Goal: Communication & Community: Participate in discussion

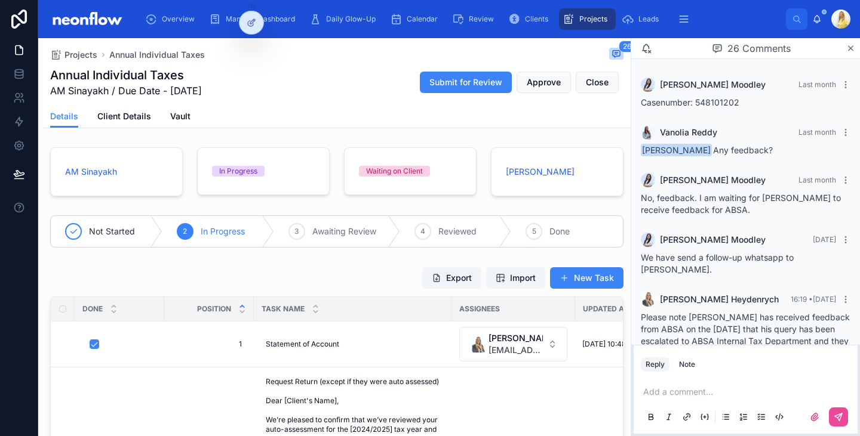
scroll to position [1254, 0]
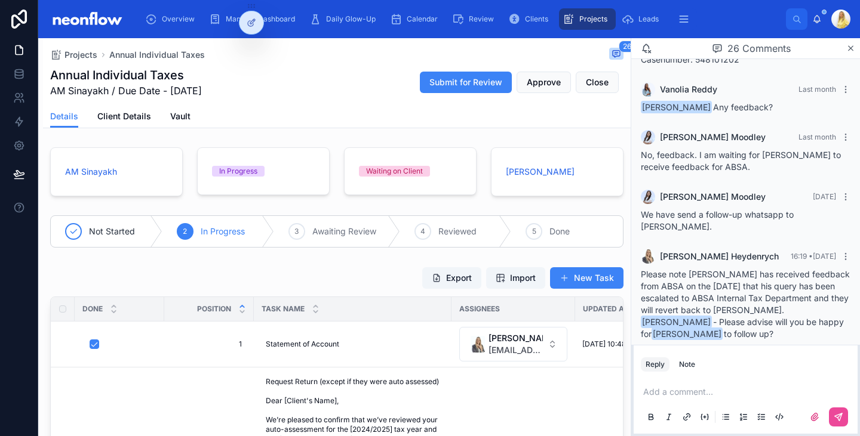
click at [690, 390] on p at bounding box center [748, 392] width 210 height 12
click at [836, 412] on button at bounding box center [838, 417] width 19 height 19
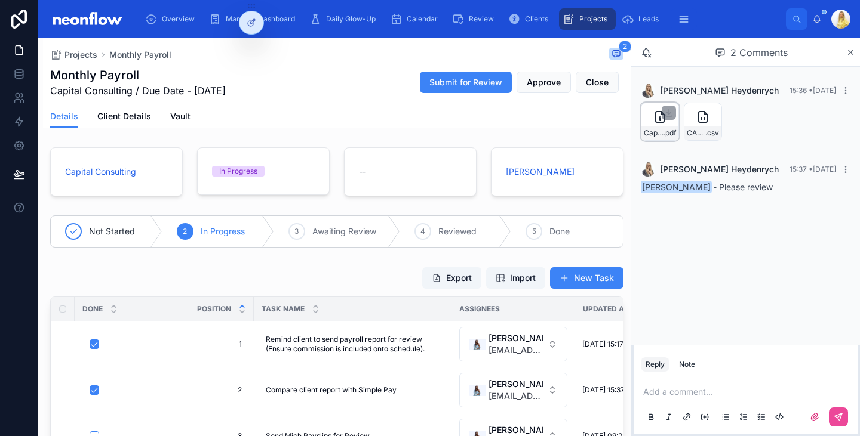
click at [654, 125] on div "Capital-Draft-Payslip-20250930 .pdf" at bounding box center [660, 122] width 38 height 38
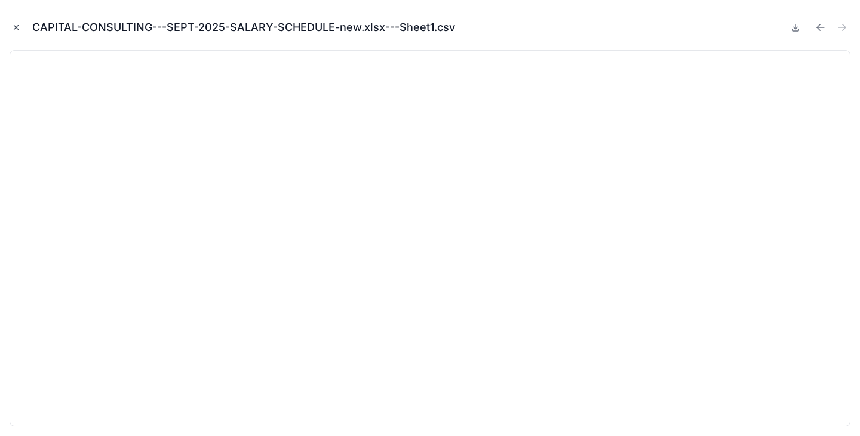
click at [20, 31] on icon "Close modal" at bounding box center [16, 27] width 8 height 8
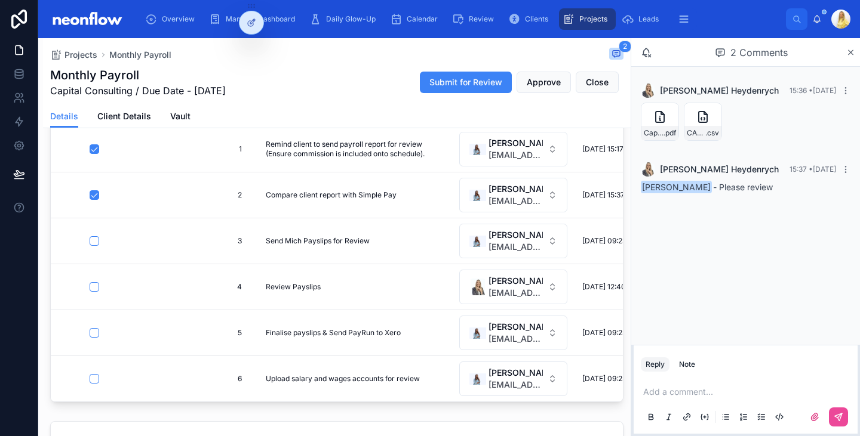
scroll to position [195, 0]
click at [702, 386] on div "Add a comment..." at bounding box center [746, 404] width 210 height 50
click at [700, 393] on p at bounding box center [748, 392] width 210 height 12
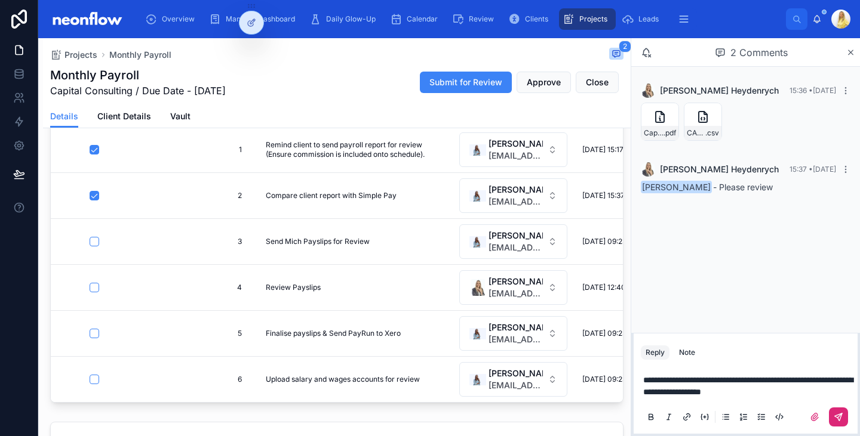
click at [840, 419] on icon at bounding box center [838, 417] width 7 height 7
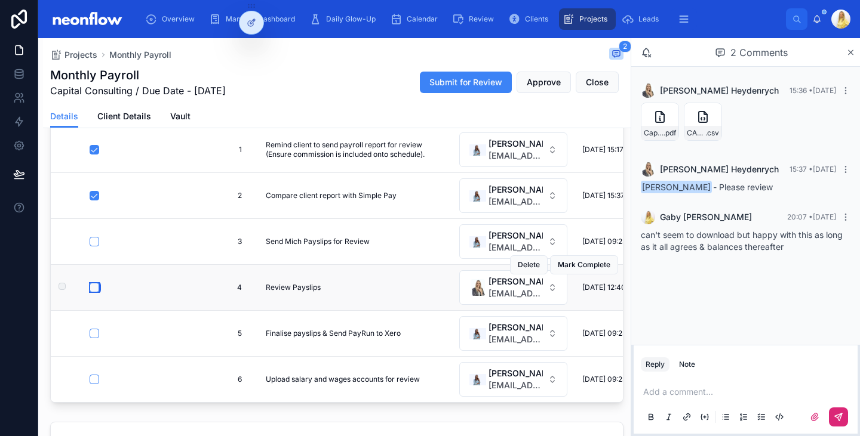
click at [94, 290] on button "button" at bounding box center [95, 288] width 10 height 10
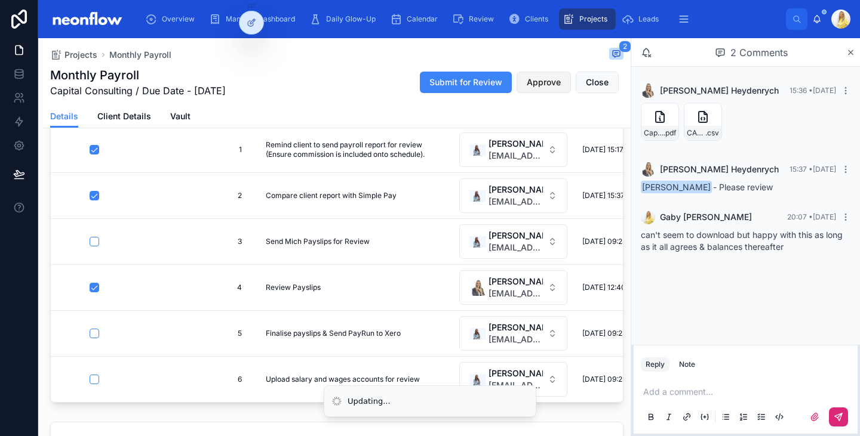
click at [545, 86] on span "Approve" at bounding box center [544, 82] width 34 height 12
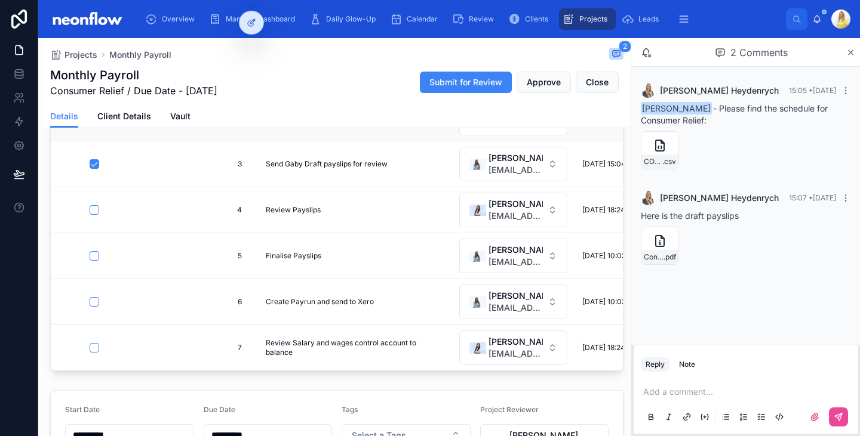
scroll to position [254, 0]
click at [658, 163] on span "CONSUMER-RELIEF---SEPT-2025-SALARY-SCHEDULE.xlsx---Sheet1" at bounding box center [653, 162] width 19 height 10
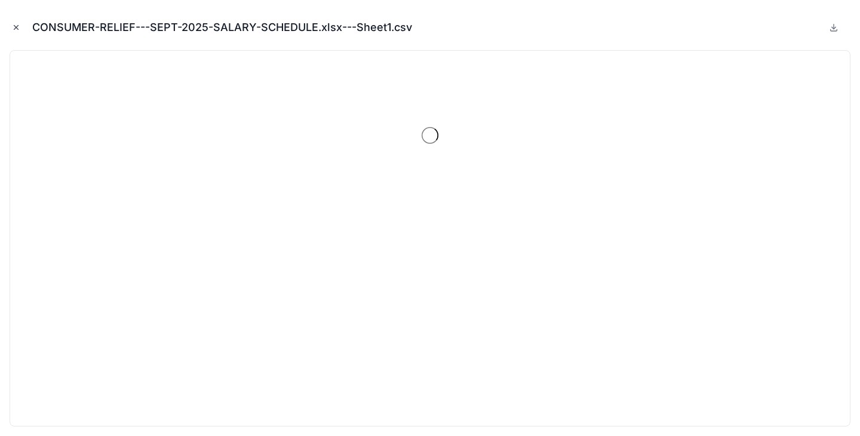
click at [15, 24] on icon "Close modal" at bounding box center [16, 27] width 8 height 8
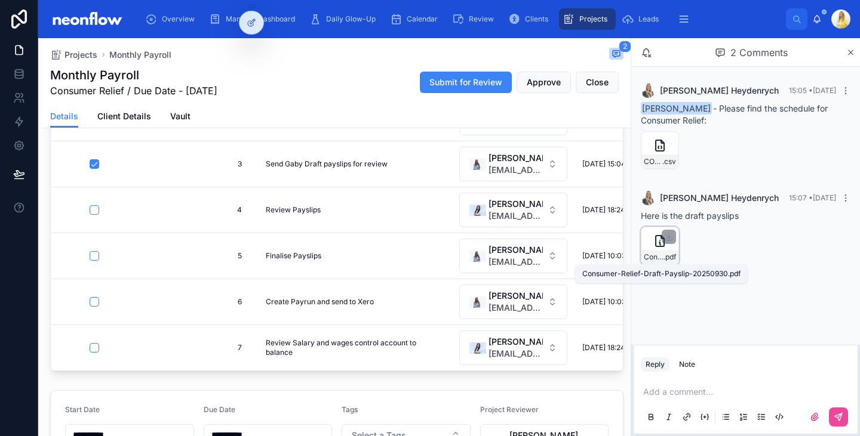
click at [660, 259] on span "Consumer-Relief-Draft-Payslip-20250930" at bounding box center [654, 258] width 20 height 10
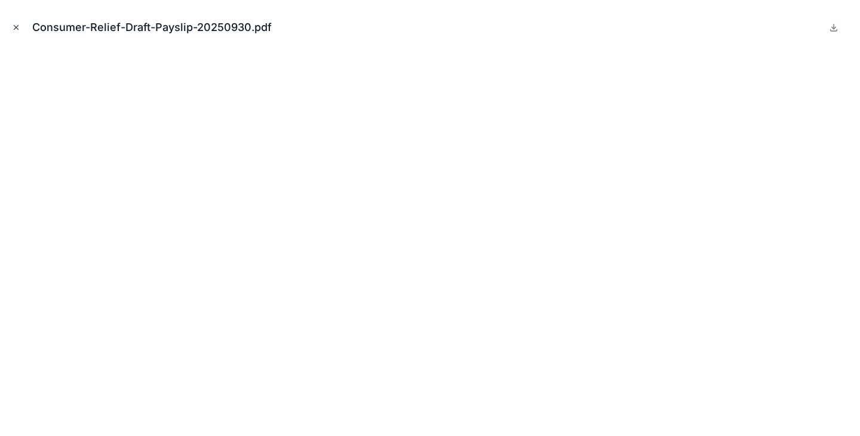
click at [15, 27] on icon "Close modal" at bounding box center [16, 27] width 8 height 8
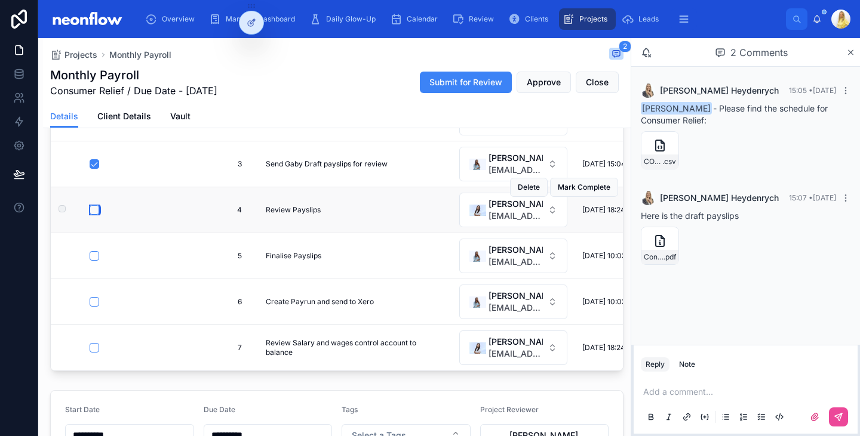
click at [94, 205] on button "button" at bounding box center [95, 210] width 10 height 10
drag, startPoint x: 94, startPoint y: 202, endPoint x: 582, endPoint y: 179, distance: 487.8
click at [540, 80] on span "Approve" at bounding box center [544, 82] width 34 height 12
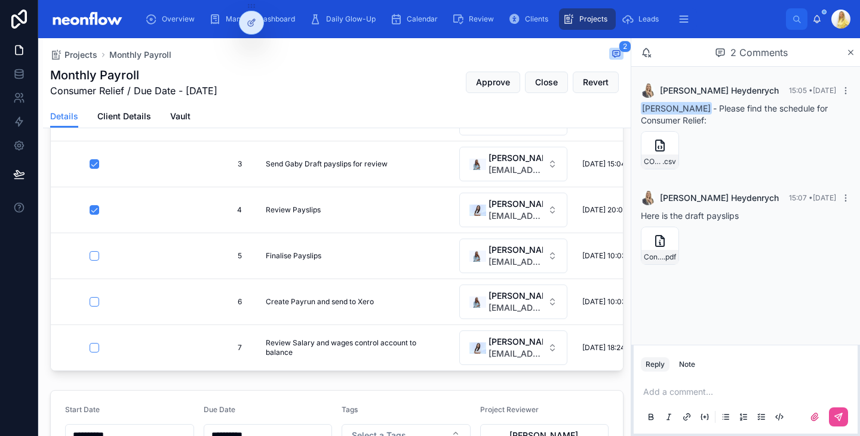
click at [530, 210] on span "[EMAIL_ADDRESS][DOMAIN_NAME]" at bounding box center [515, 216] width 54 height 12
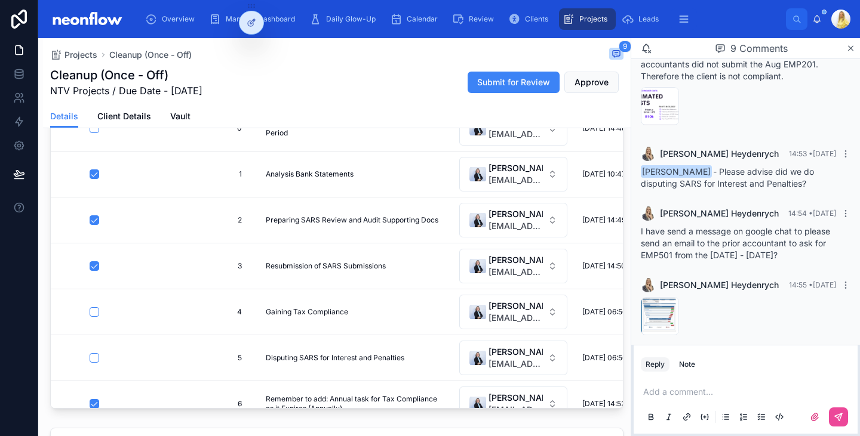
scroll to position [214, 0]
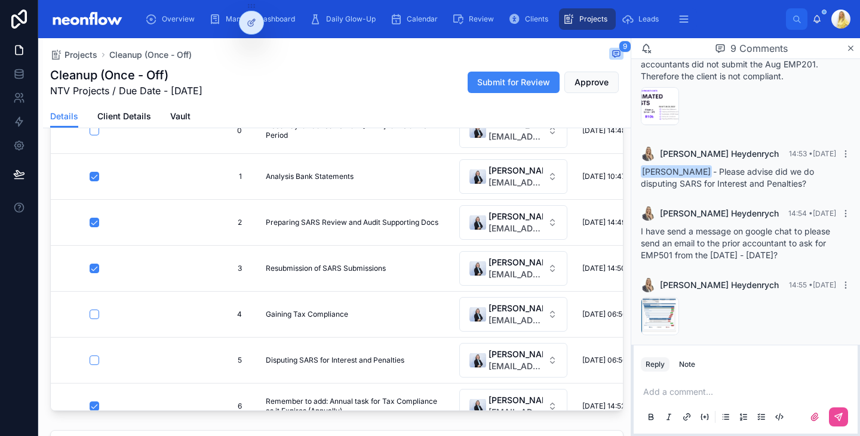
click at [722, 389] on p at bounding box center [748, 392] width 210 height 12
click at [839, 415] on icon at bounding box center [838, 417] width 7 height 7
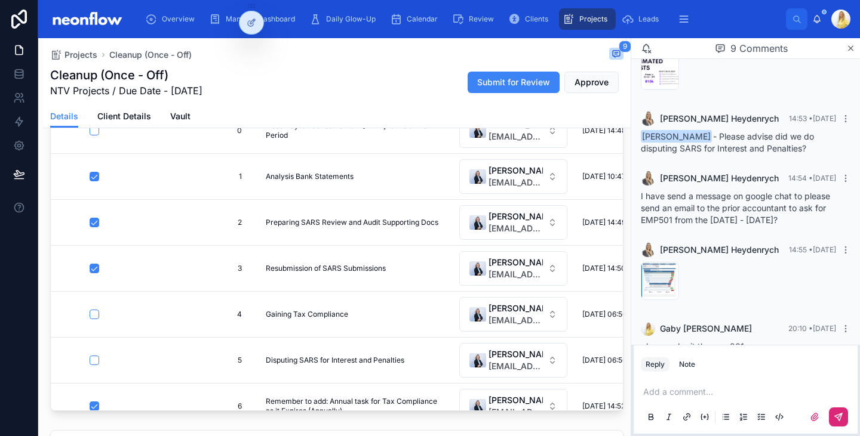
scroll to position [395, 0]
click at [654, 287] on span "image" at bounding box center [653, 292] width 18 height 10
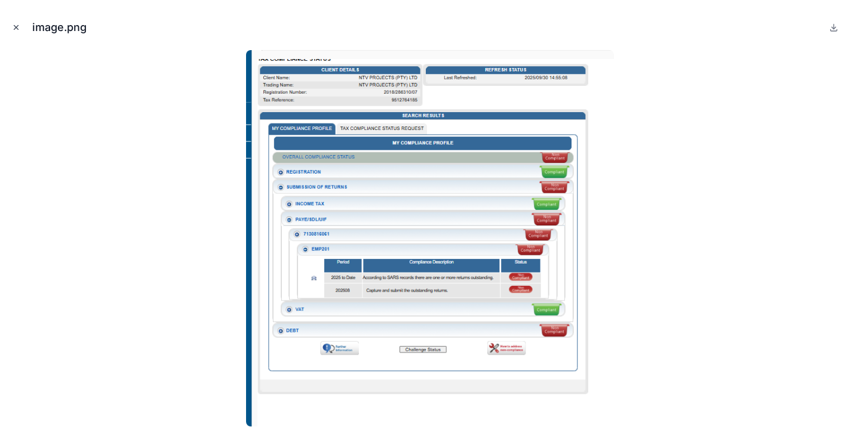
click at [17, 30] on icon "Close modal" at bounding box center [16, 27] width 8 height 8
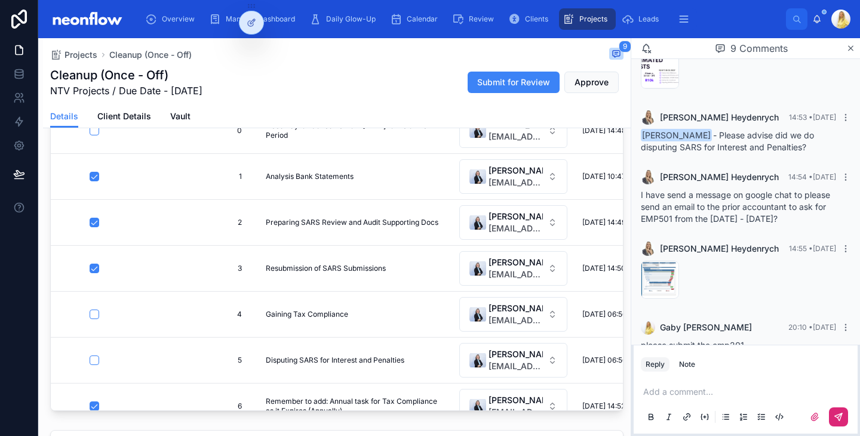
scroll to position [407, 0]
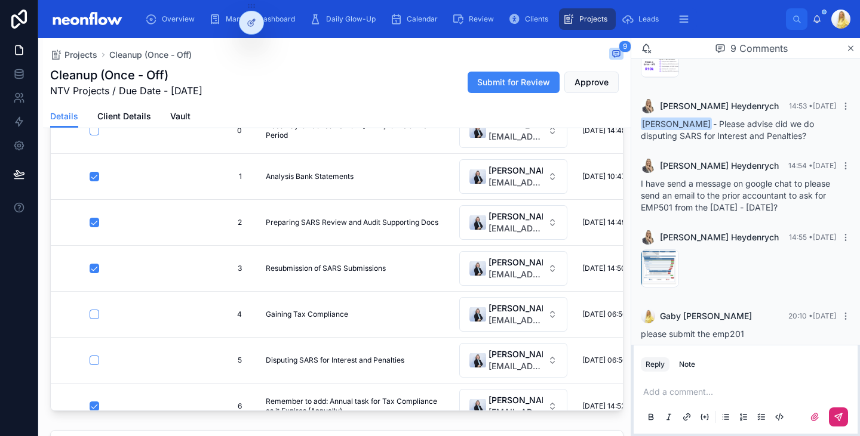
click at [677, 395] on p at bounding box center [748, 392] width 210 height 12
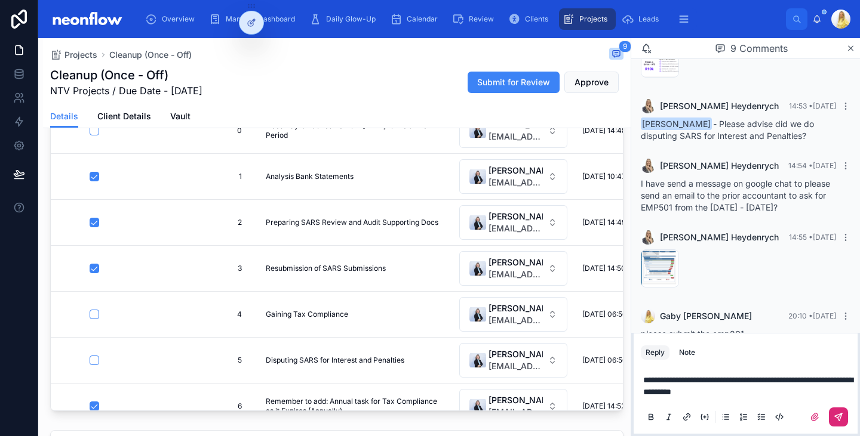
click at [838, 414] on icon at bounding box center [838, 418] width 10 height 10
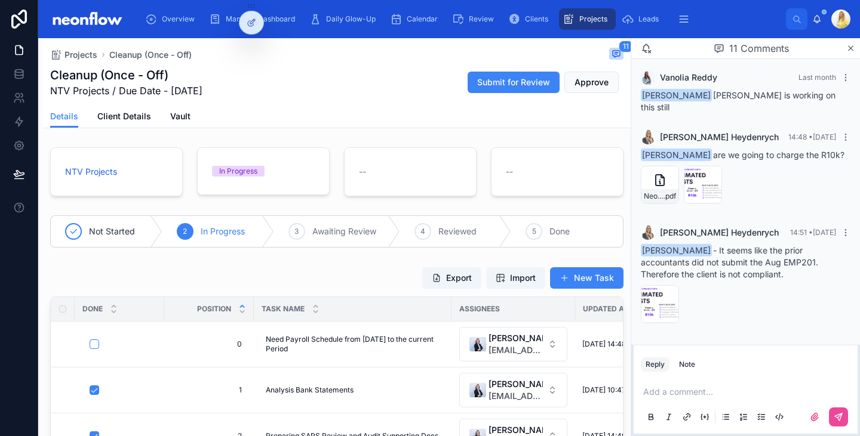
scroll to position [160, 0]
click at [706, 397] on p at bounding box center [748, 392] width 210 height 12
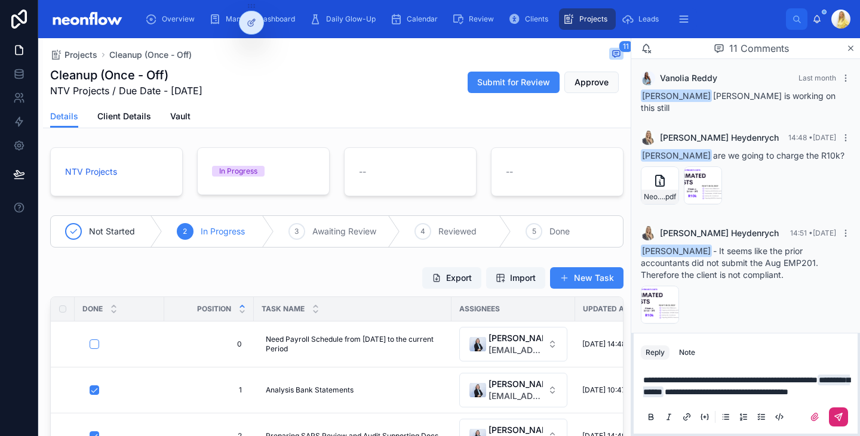
click at [843, 414] on button at bounding box center [838, 417] width 19 height 19
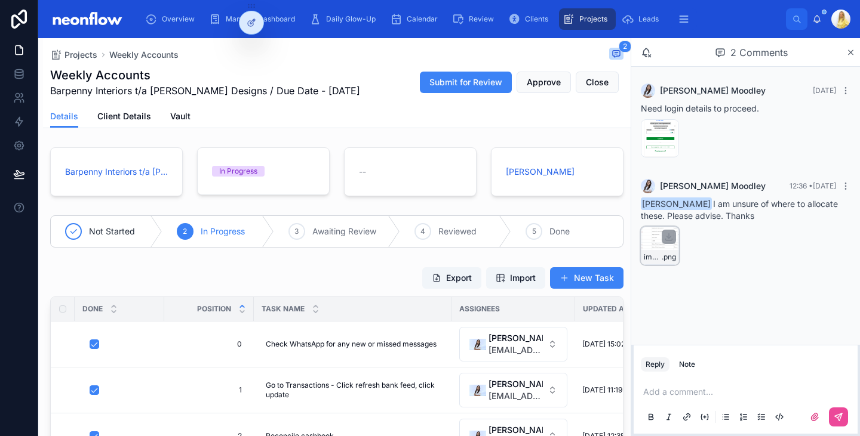
click at [663, 264] on div "image .png" at bounding box center [659, 257] width 37 height 14
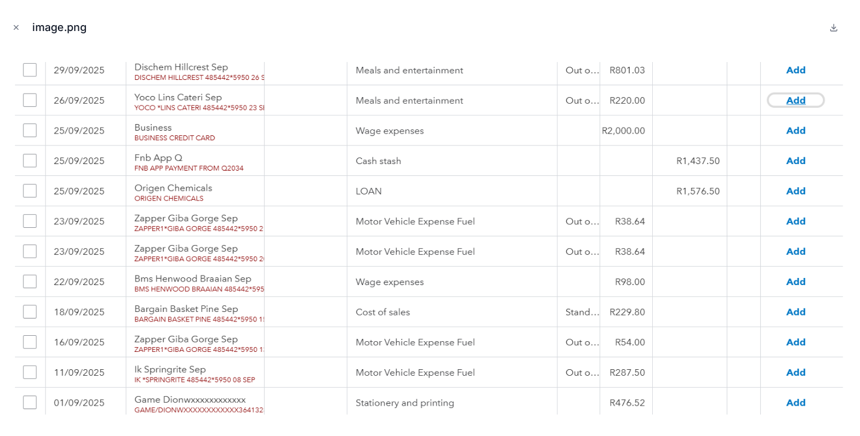
click at [236, 194] on img at bounding box center [430, 238] width 841 height 353
click at [516, 279] on img at bounding box center [430, 238] width 841 height 353
click at [14, 26] on icon "Close modal" at bounding box center [16, 27] width 8 height 8
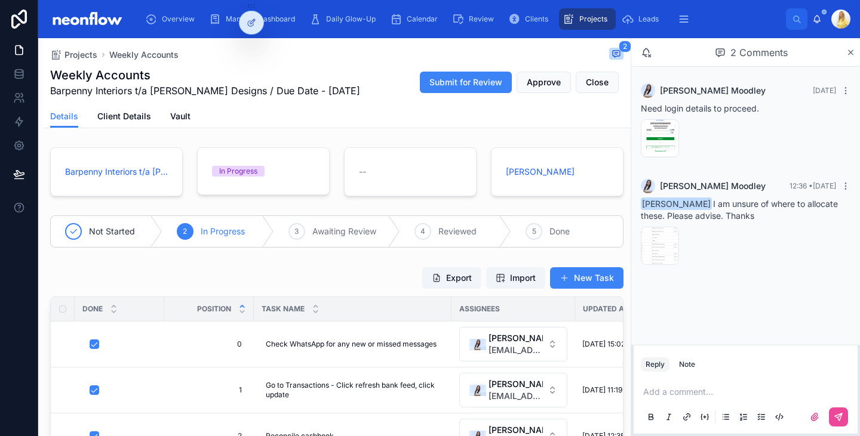
click at [713, 398] on div "Add a comment..." at bounding box center [746, 404] width 210 height 50
click at [700, 390] on p at bounding box center [748, 392] width 210 height 12
click at [839, 418] on icon at bounding box center [838, 418] width 10 height 10
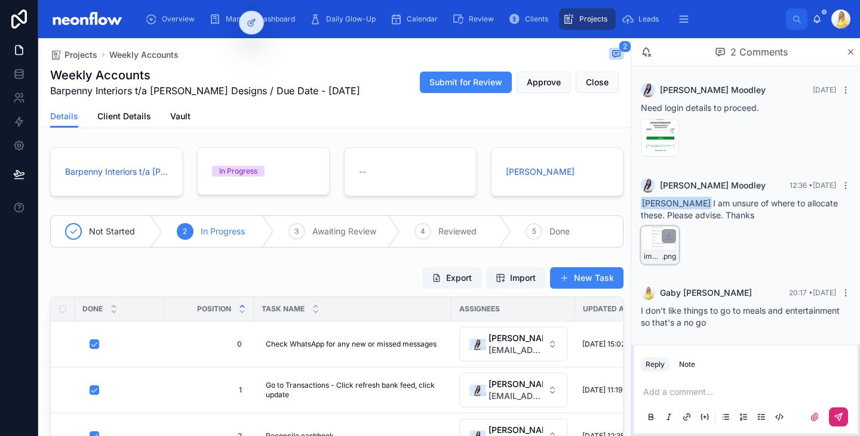
click at [654, 248] on div "image .png" at bounding box center [660, 245] width 38 height 38
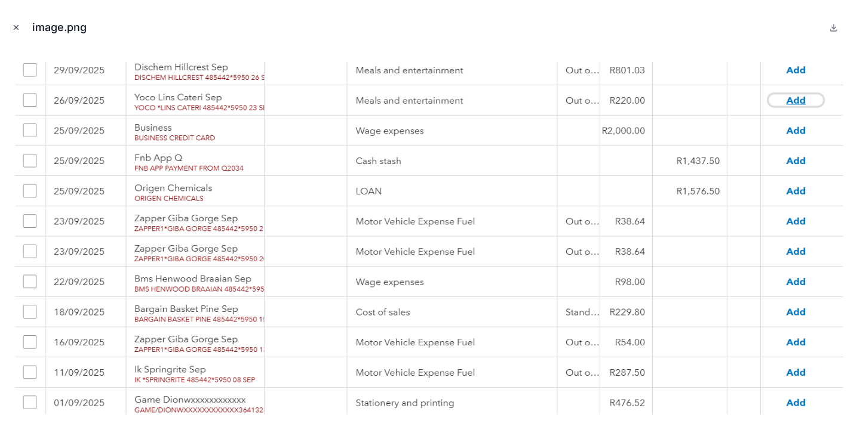
click at [17, 26] on icon "Close modal" at bounding box center [16, 28] width 4 height 4
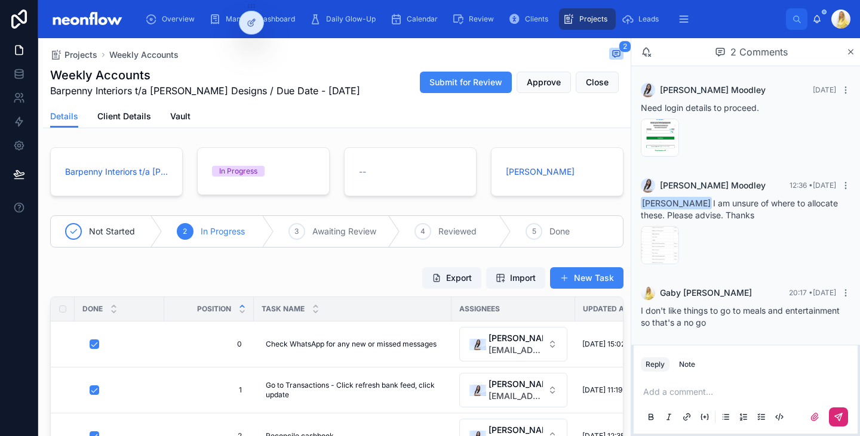
click at [680, 389] on p at bounding box center [748, 392] width 210 height 12
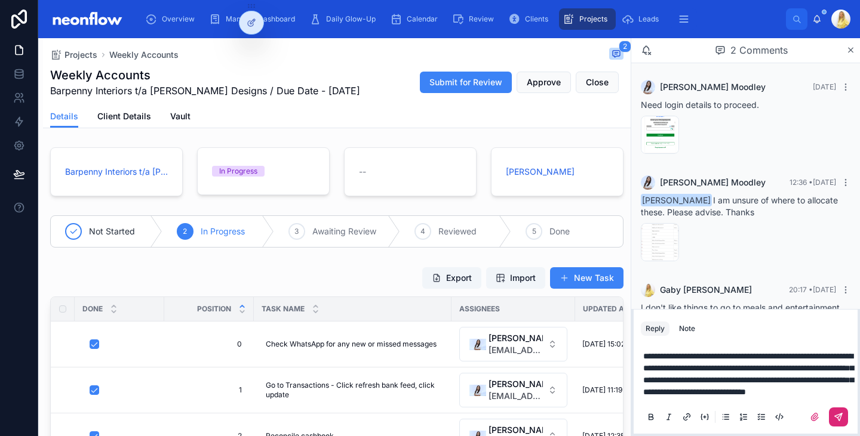
click at [835, 417] on icon at bounding box center [838, 418] width 10 height 10
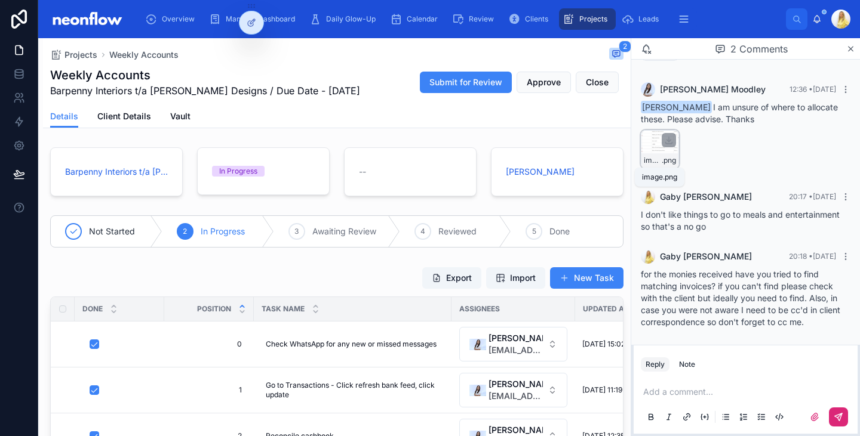
click at [654, 164] on span "image" at bounding box center [653, 161] width 18 height 10
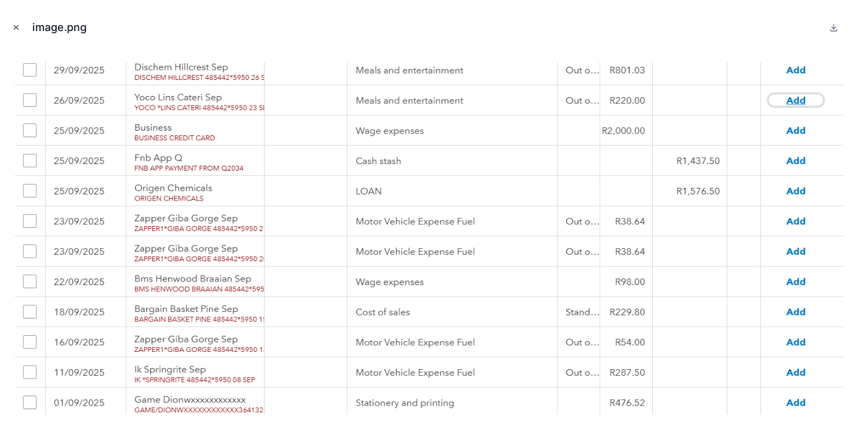
click at [14, 26] on icon "Close modal" at bounding box center [16, 27] width 8 height 8
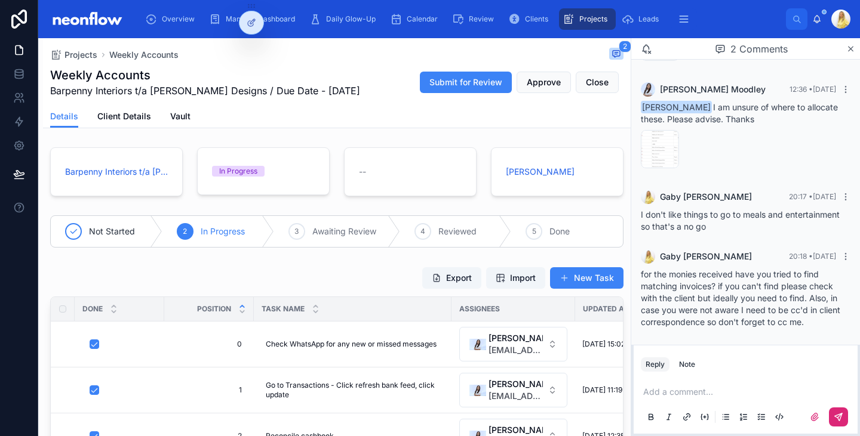
click at [663, 390] on p at bounding box center [748, 392] width 210 height 12
click at [846, 414] on button at bounding box center [838, 417] width 19 height 19
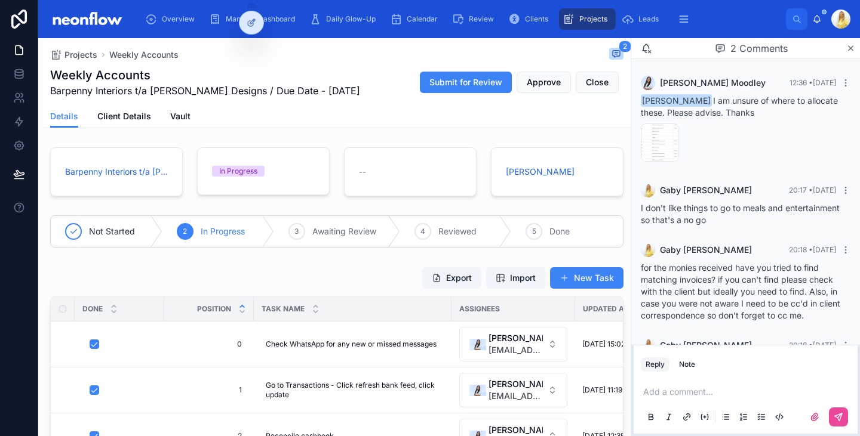
scroll to position [149, 0]
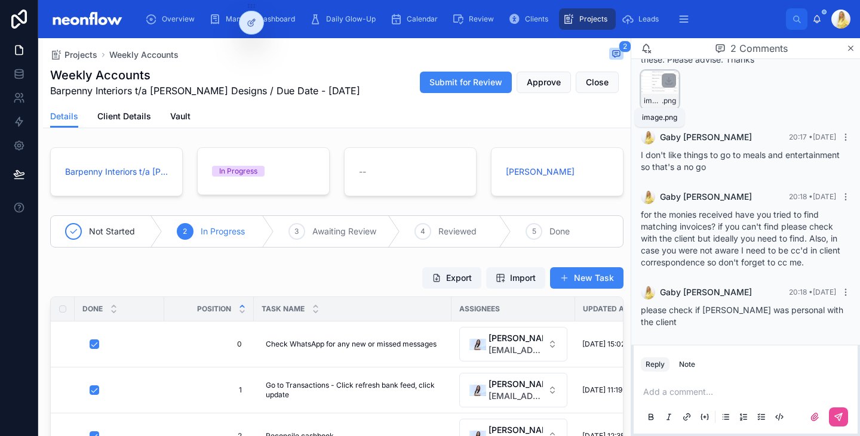
click at [654, 103] on span "image" at bounding box center [653, 101] width 18 height 10
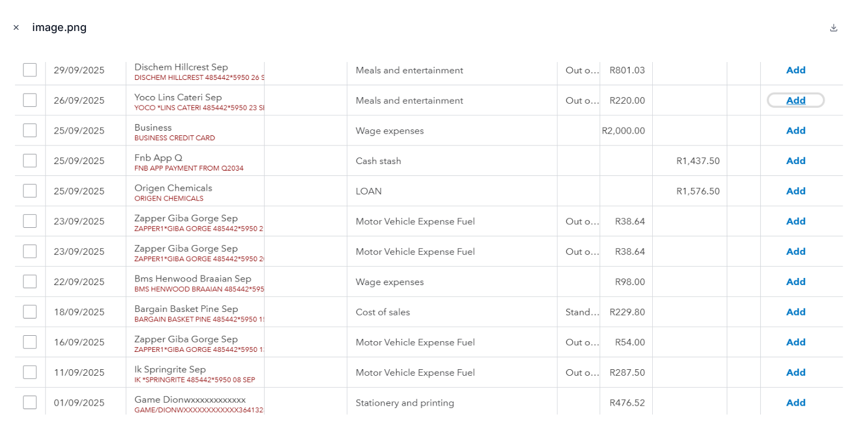
click at [19, 27] on icon "Close modal" at bounding box center [16, 27] width 8 height 8
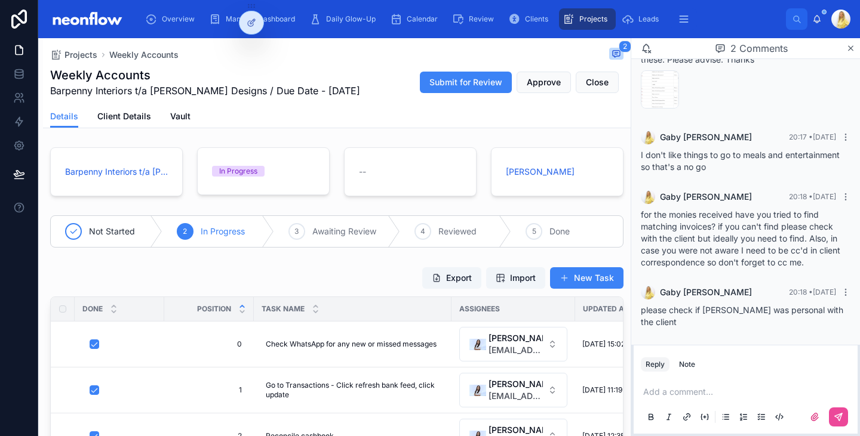
click at [678, 395] on p at bounding box center [748, 392] width 210 height 12
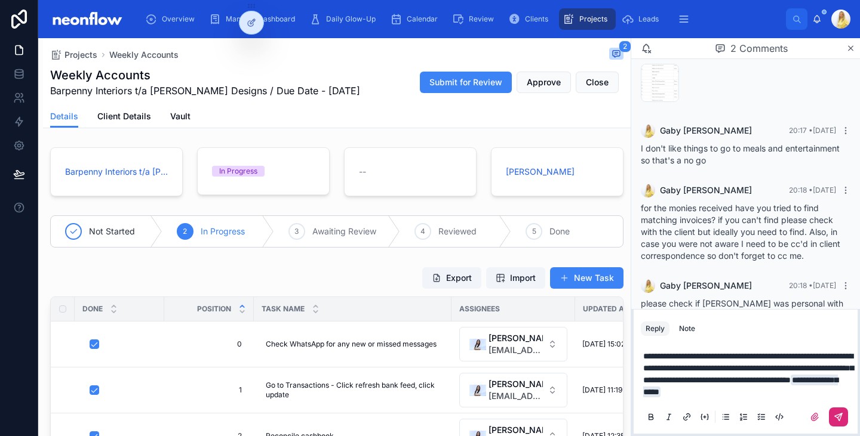
click at [837, 423] on button at bounding box center [838, 417] width 19 height 19
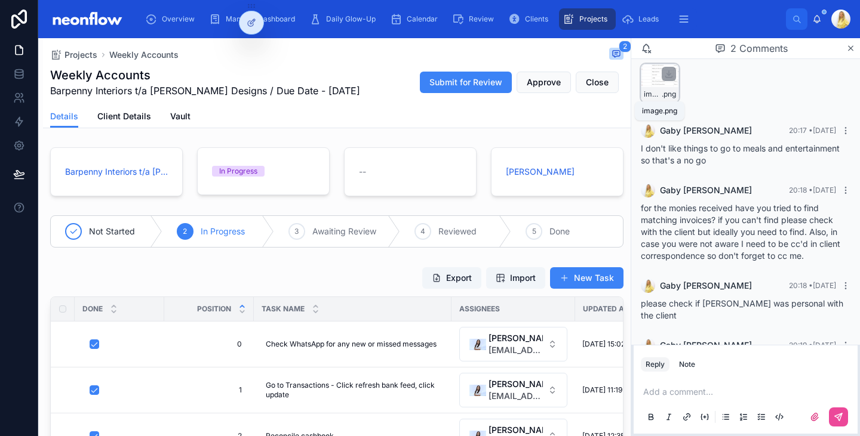
click at [653, 98] on span "image" at bounding box center [653, 95] width 18 height 10
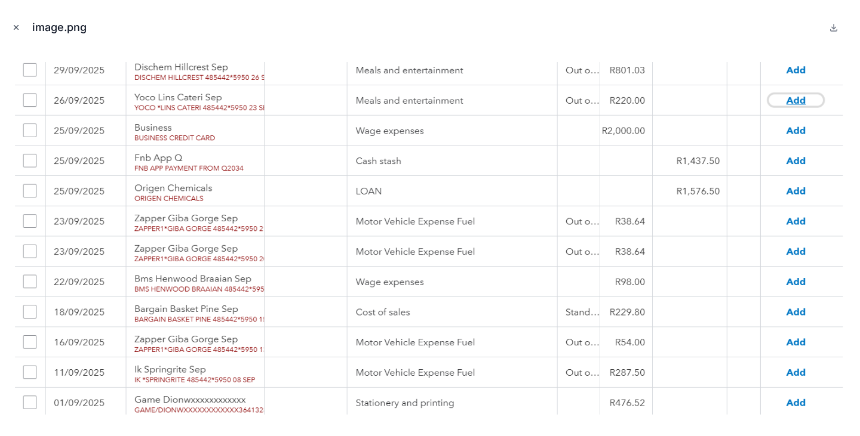
click at [14, 30] on icon "Close modal" at bounding box center [16, 27] width 8 height 8
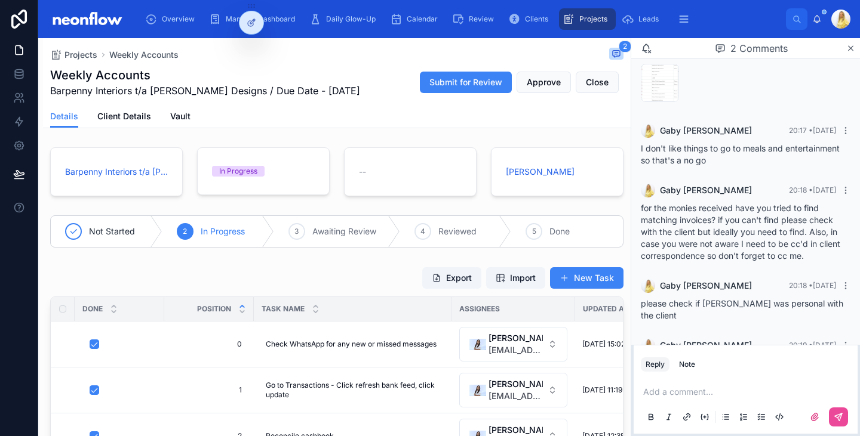
click at [689, 393] on p at bounding box center [748, 392] width 210 height 12
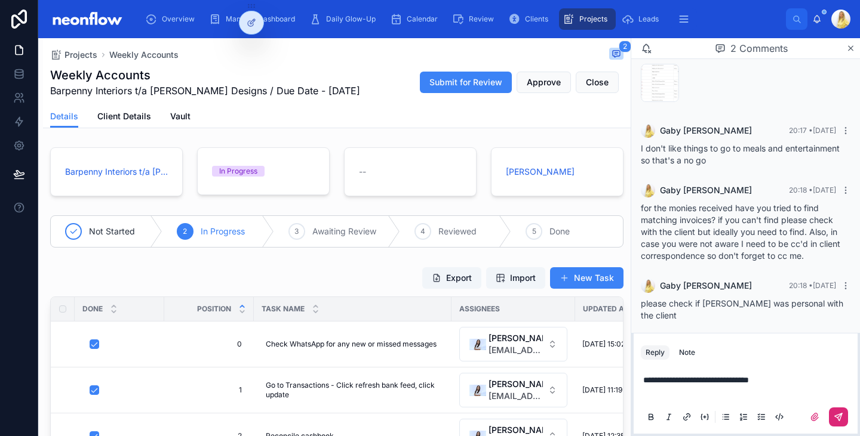
click at [838, 417] on icon at bounding box center [838, 418] width 10 height 10
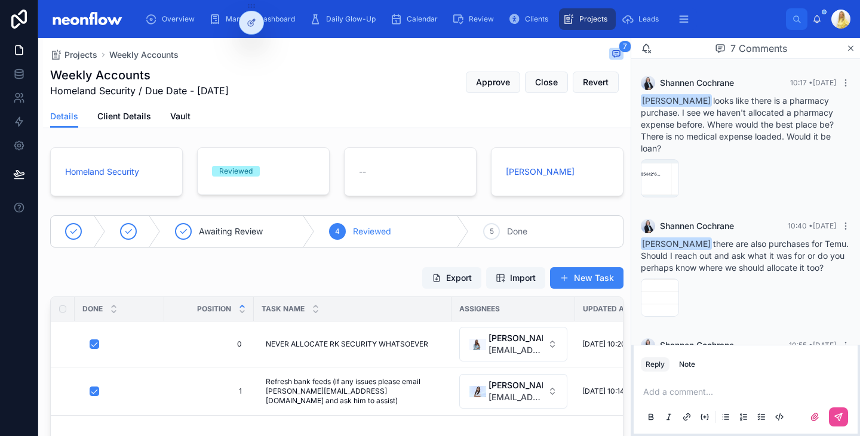
click at [687, 395] on p at bounding box center [748, 392] width 210 height 12
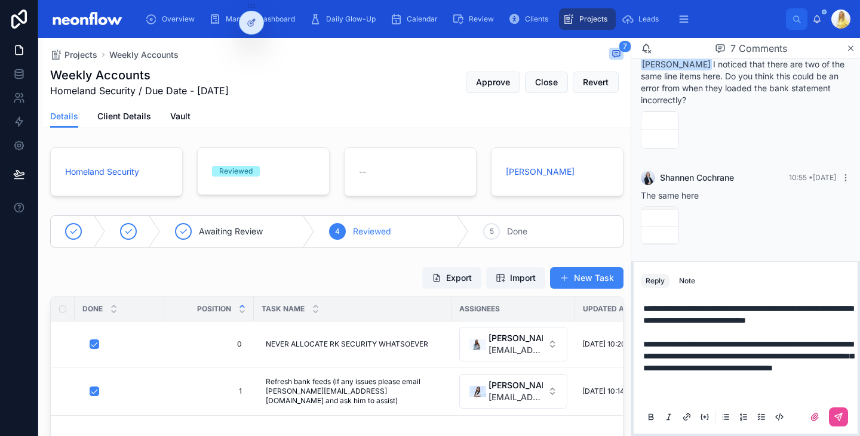
scroll to position [300, 0]
click at [656, 146] on span "image" at bounding box center [653, 141] width 18 height 10
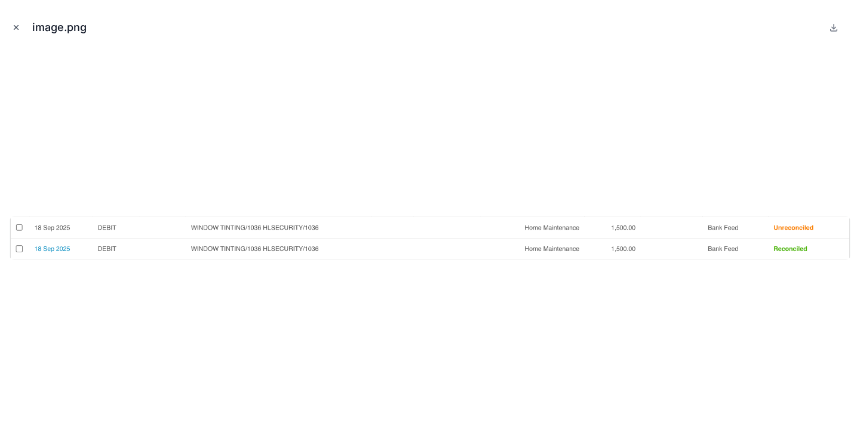
click at [17, 25] on icon "Close modal" at bounding box center [16, 27] width 8 height 8
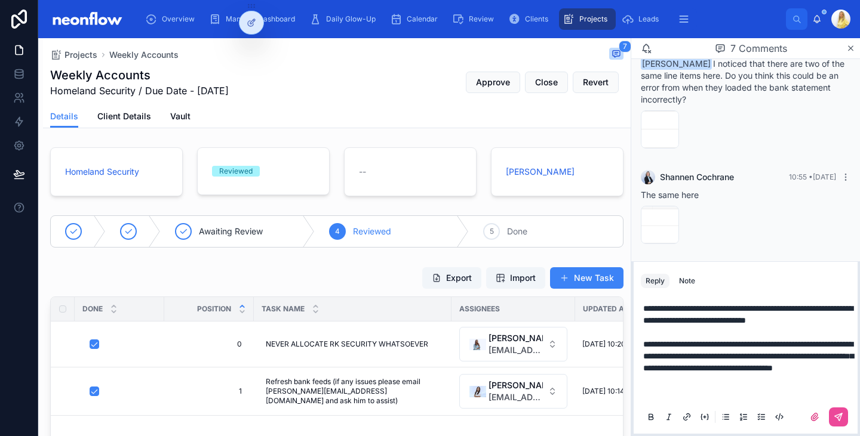
click at [691, 393] on p "**********" at bounding box center [748, 351] width 210 height 96
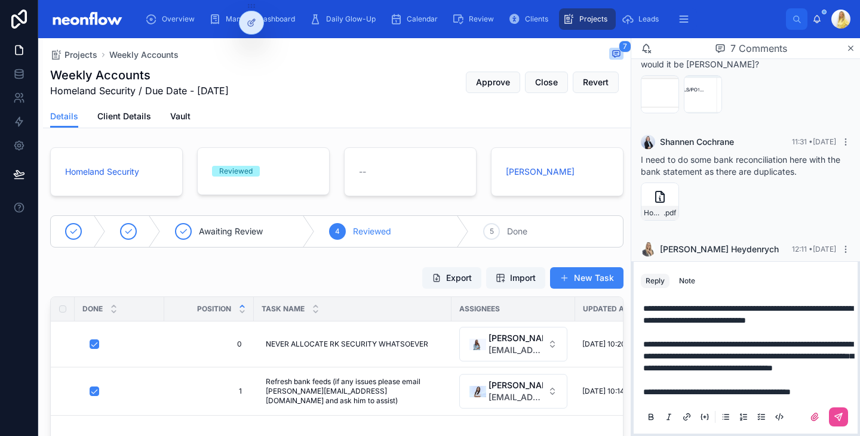
scroll to position [626, 0]
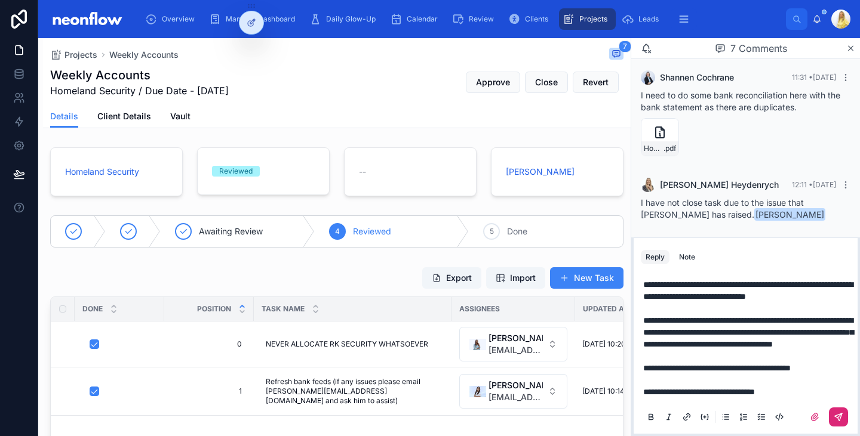
click at [836, 417] on icon at bounding box center [838, 417] width 7 height 7
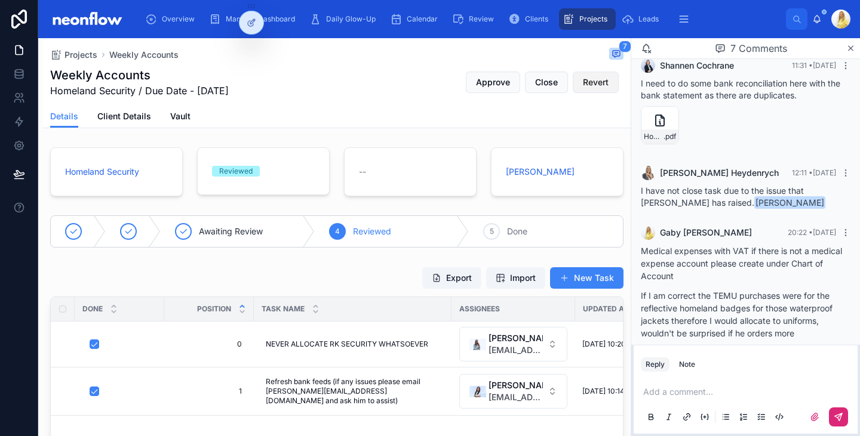
click at [593, 91] on button "Revert" at bounding box center [596, 82] width 46 height 21
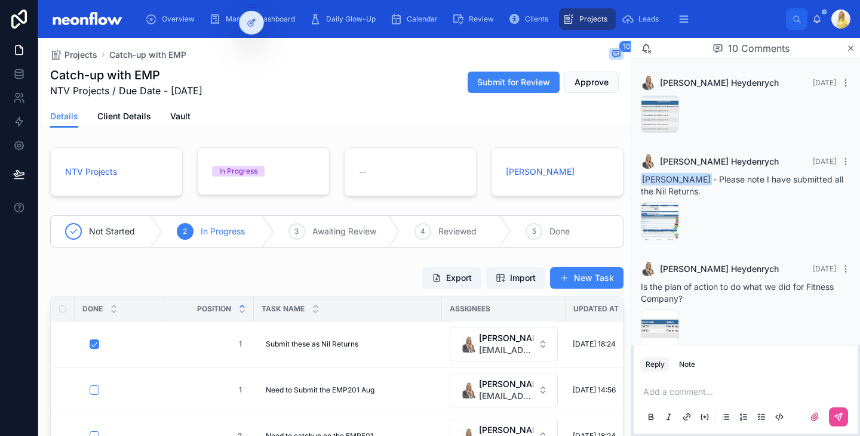
scroll to position [744, 0]
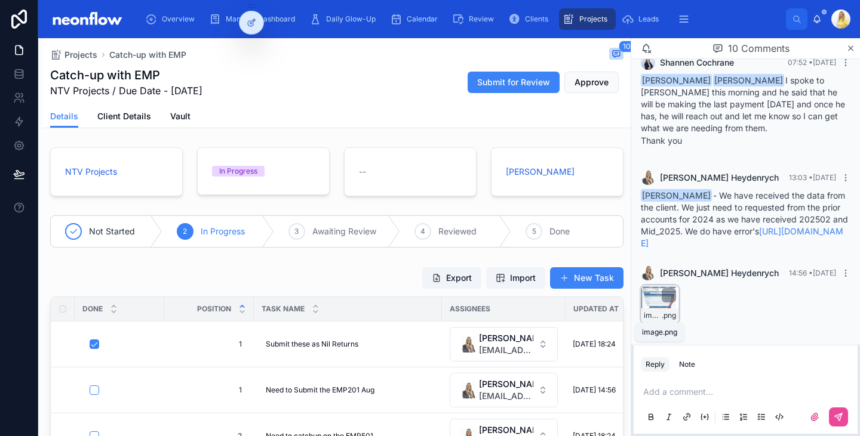
click at [658, 317] on span "image" at bounding box center [653, 316] width 18 height 10
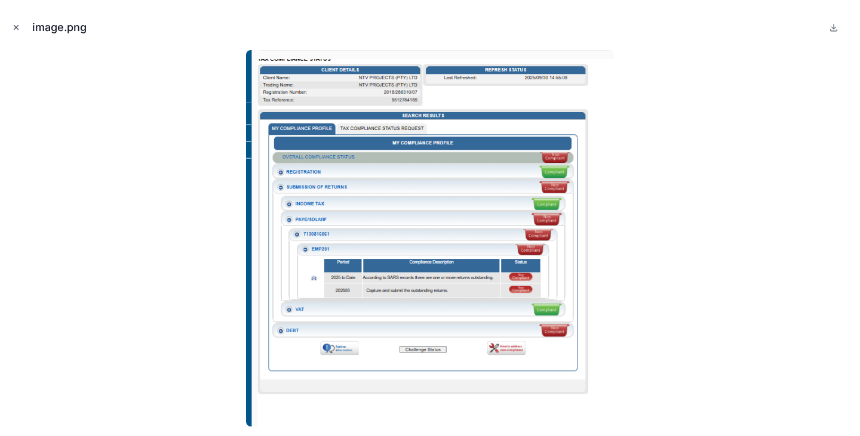
click at [17, 28] on icon "Close modal" at bounding box center [16, 28] width 4 height 4
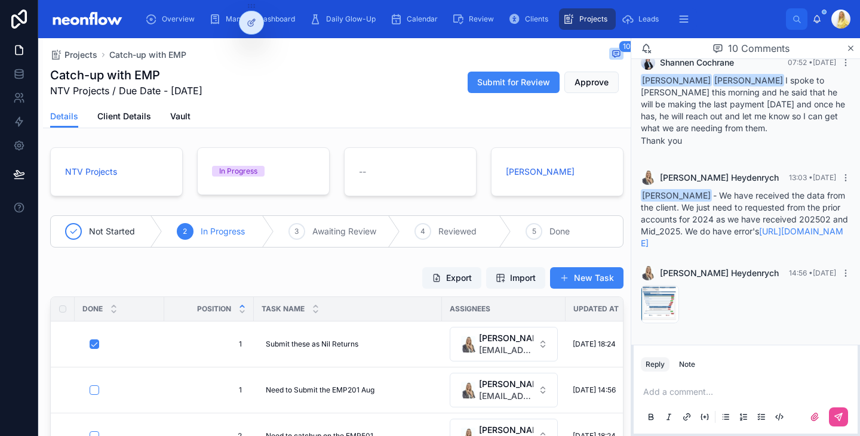
click at [708, 390] on p at bounding box center [748, 392] width 210 height 12
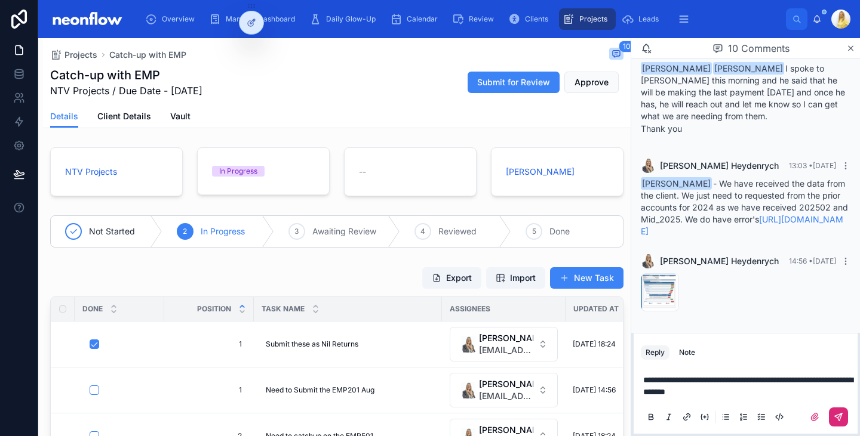
click at [843, 417] on button at bounding box center [838, 417] width 19 height 19
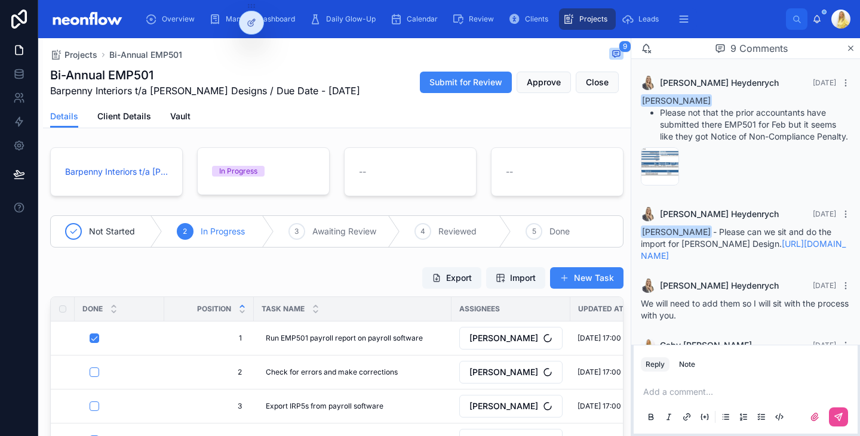
scroll to position [454, 0]
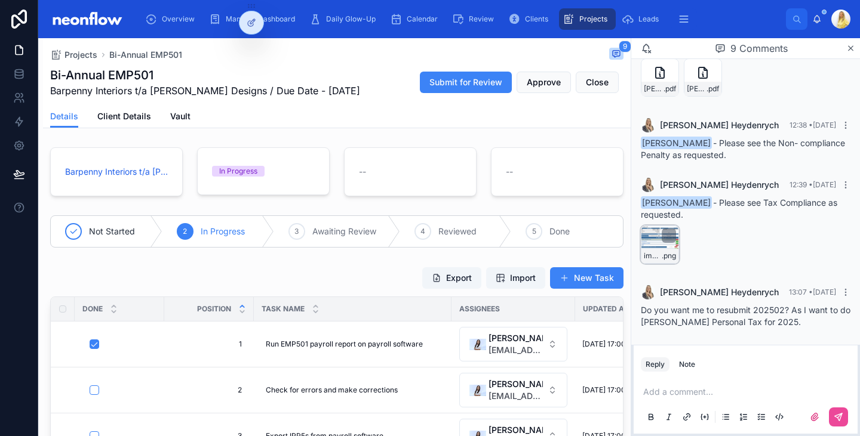
click at [654, 244] on div "image .png" at bounding box center [660, 245] width 38 height 38
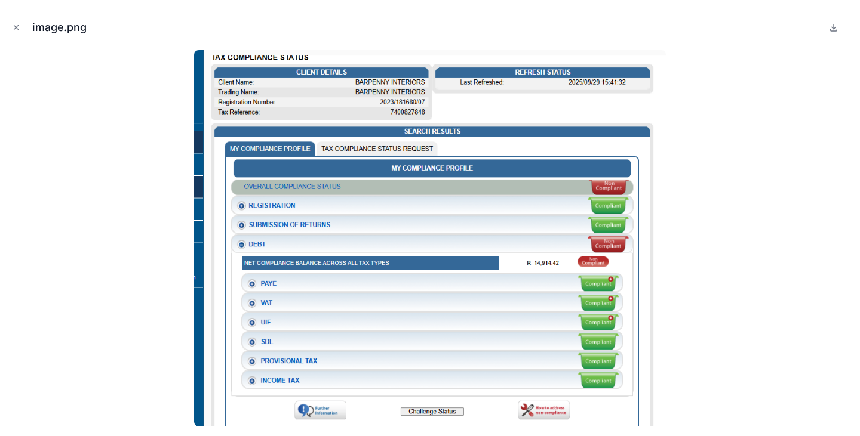
click at [19, 20] on div "image.png" at bounding box center [430, 28] width 841 height 36
click at [19, 26] on icon "Close modal" at bounding box center [16, 27] width 8 height 8
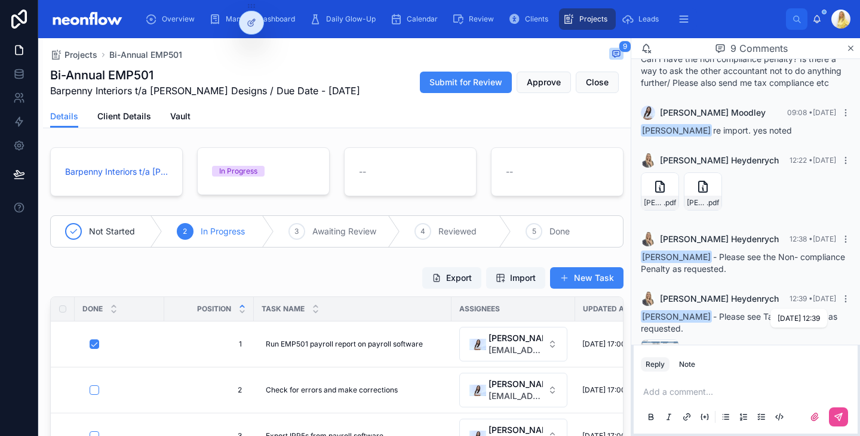
scroll to position [304, 0]
click at [668, 208] on span ".pdf" at bounding box center [669, 204] width 13 height 10
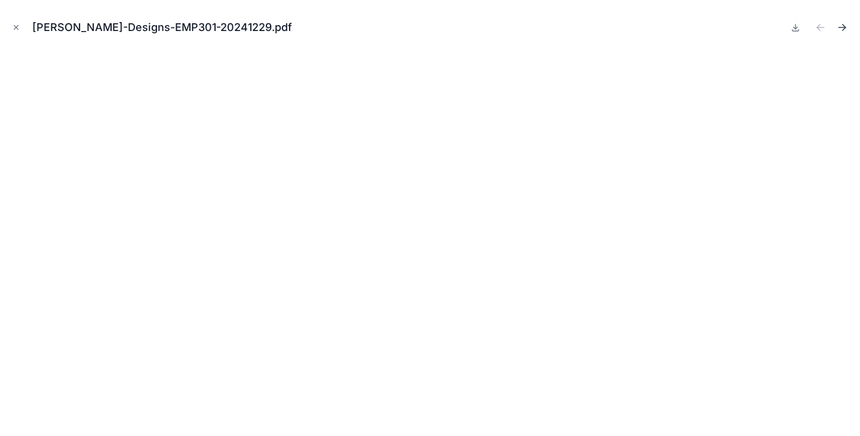
click at [844, 31] on icon "Next file" at bounding box center [842, 27] width 12 height 12
click at [19, 28] on icon "Close modal" at bounding box center [16, 27] width 8 height 8
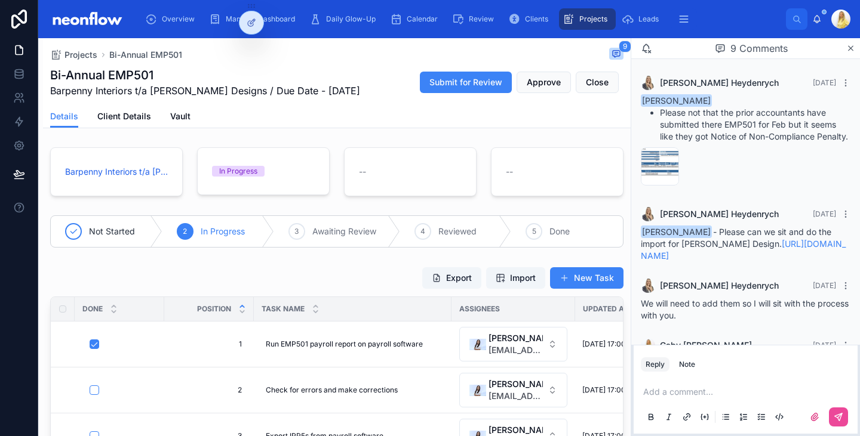
scroll to position [454, 0]
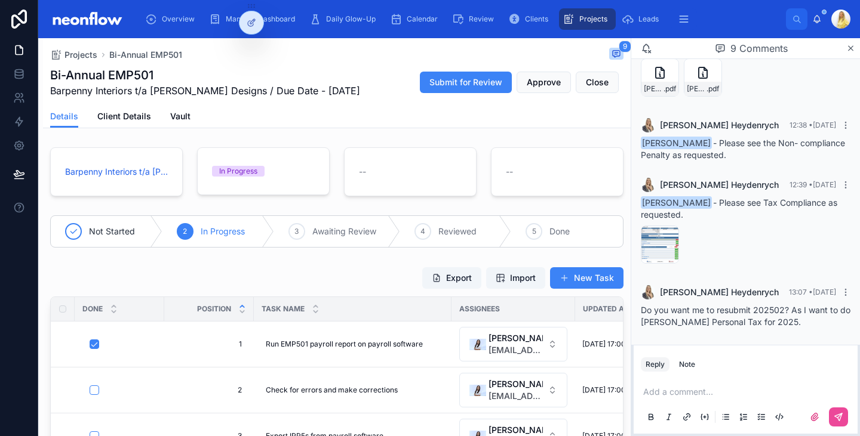
click at [711, 395] on p at bounding box center [748, 392] width 210 height 12
click at [845, 414] on button at bounding box center [838, 417] width 19 height 19
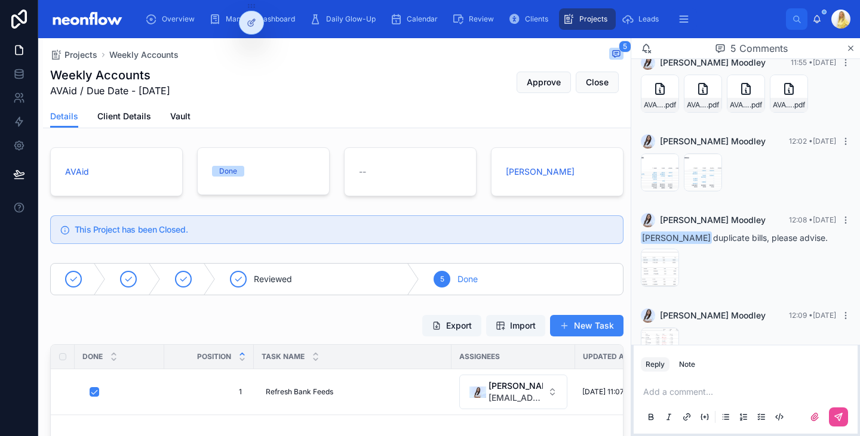
scroll to position [142, 0]
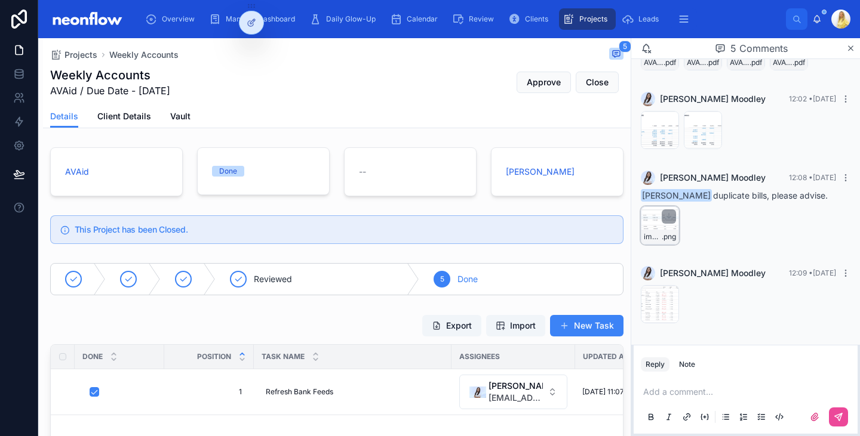
click at [661, 226] on div "image .png" at bounding box center [660, 226] width 38 height 38
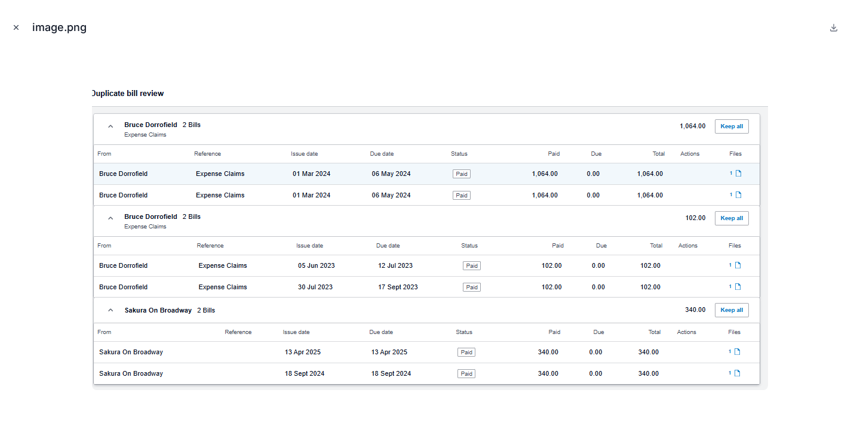
click at [16, 27] on icon "Close modal" at bounding box center [16, 28] width 4 height 4
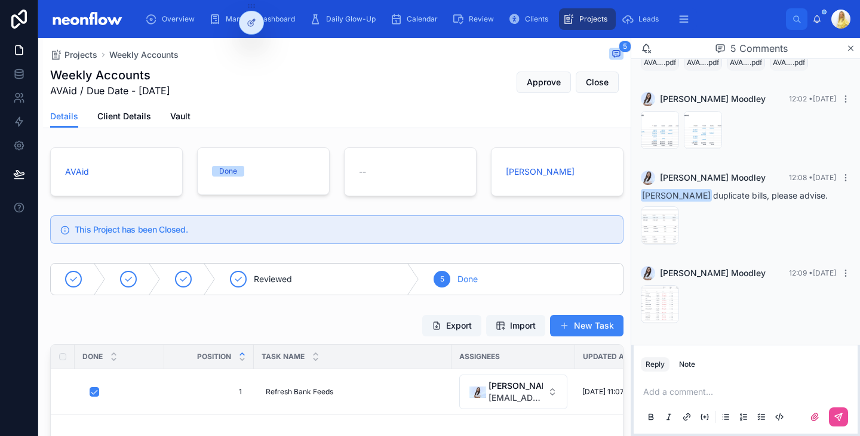
click at [687, 384] on div "Add a comment..." at bounding box center [746, 404] width 210 height 50
click at [687, 391] on p at bounding box center [748, 392] width 210 height 12
click at [819, 388] on span "**********" at bounding box center [733, 392] width 180 height 8
click at [715, 398] on div "**********" at bounding box center [746, 404] width 210 height 50
click at [687, 393] on p "**********" at bounding box center [748, 392] width 210 height 12
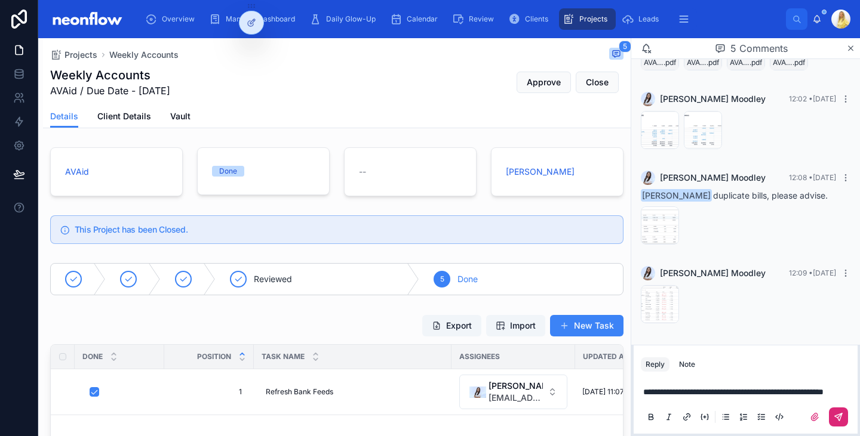
click at [841, 418] on icon at bounding box center [838, 418] width 10 height 10
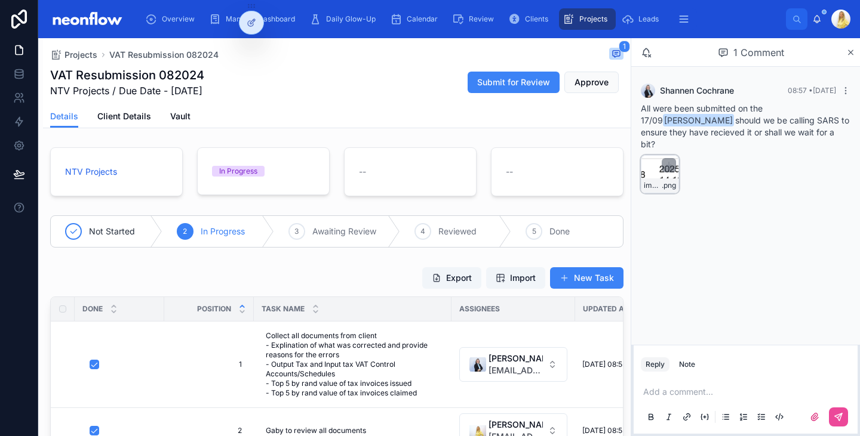
click at [653, 180] on div "image .png" at bounding box center [659, 186] width 37 height 14
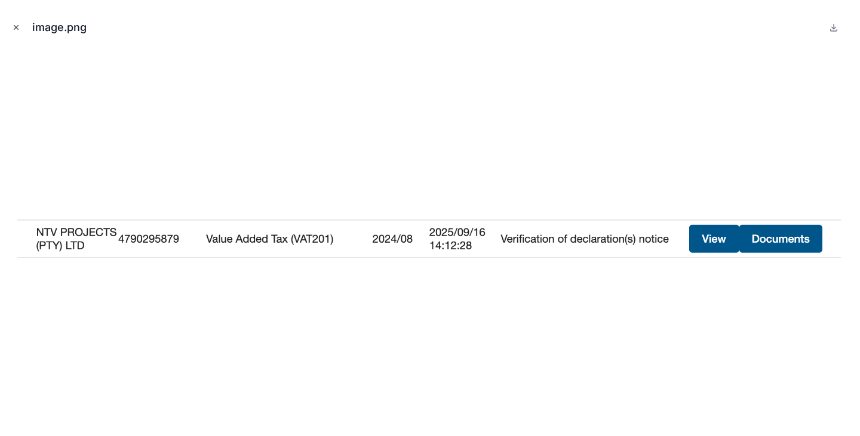
click at [15, 29] on icon "Close modal" at bounding box center [16, 27] width 8 height 8
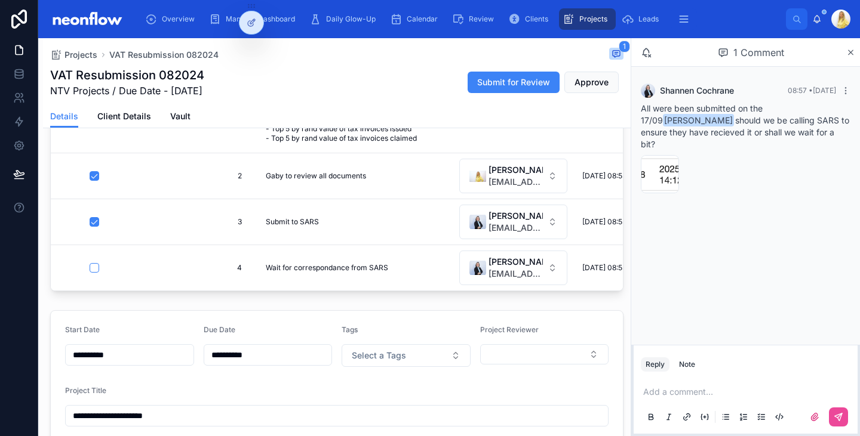
scroll to position [259, 0]
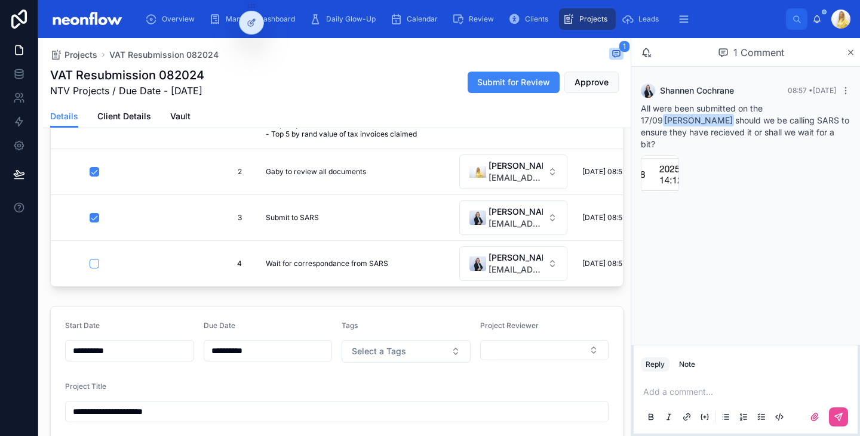
click at [675, 395] on p at bounding box center [748, 392] width 210 height 12
click at [842, 418] on icon at bounding box center [838, 418] width 10 height 10
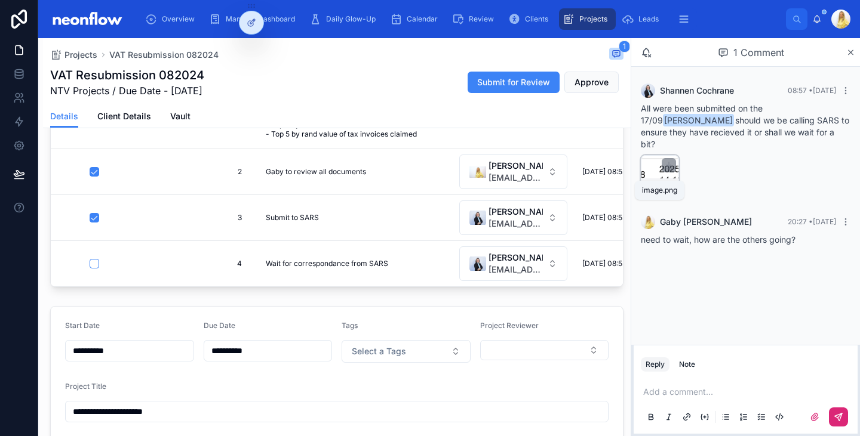
click at [656, 181] on span "image" at bounding box center [653, 186] width 18 height 10
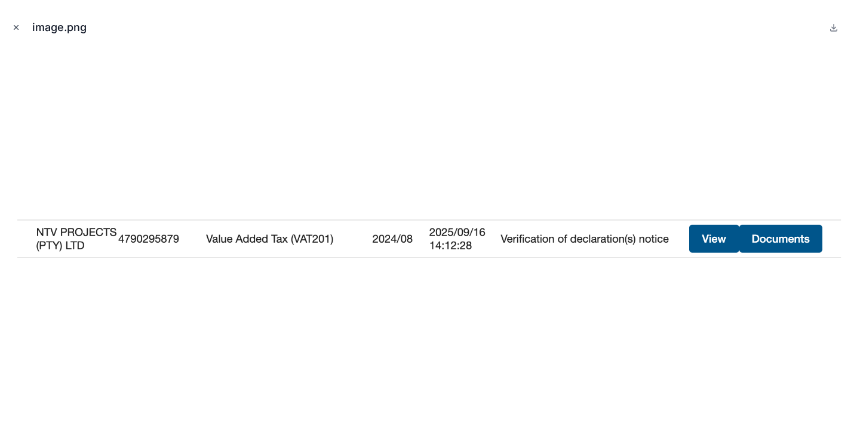
click at [17, 26] on icon "Close modal" at bounding box center [16, 27] width 8 height 8
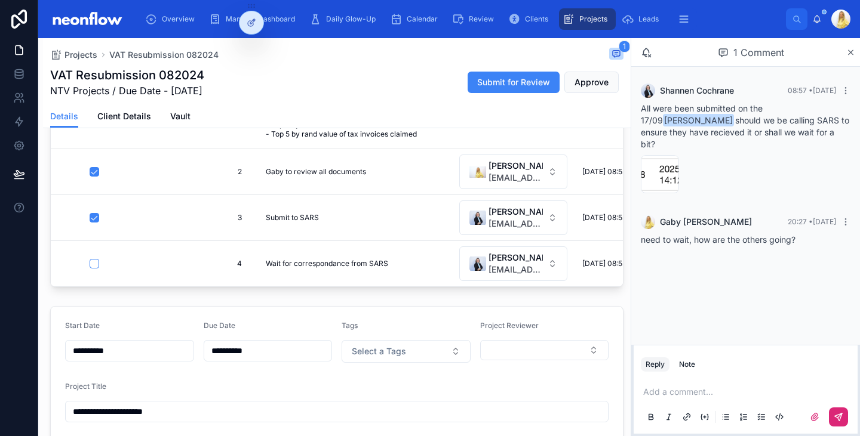
click at [263, 359] on input "**********" at bounding box center [268, 351] width 128 height 17
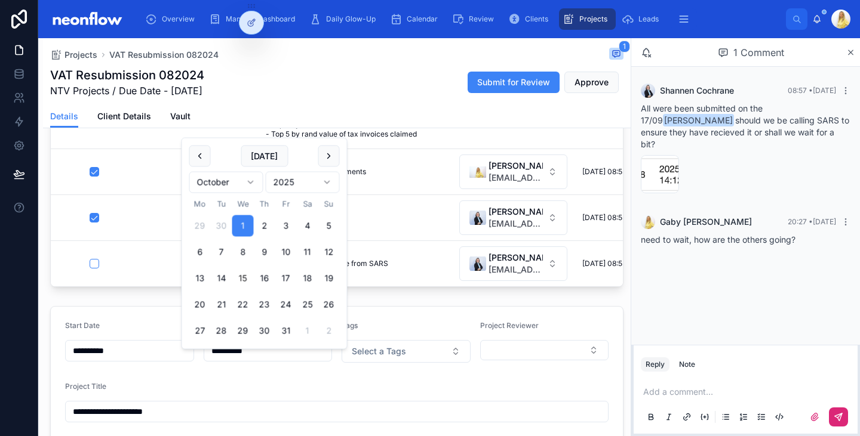
click at [241, 278] on button "15" at bounding box center [242, 278] width 21 height 21
type input "**********"
click at [113, 381] on form "**********" at bounding box center [337, 439] width 572 height 265
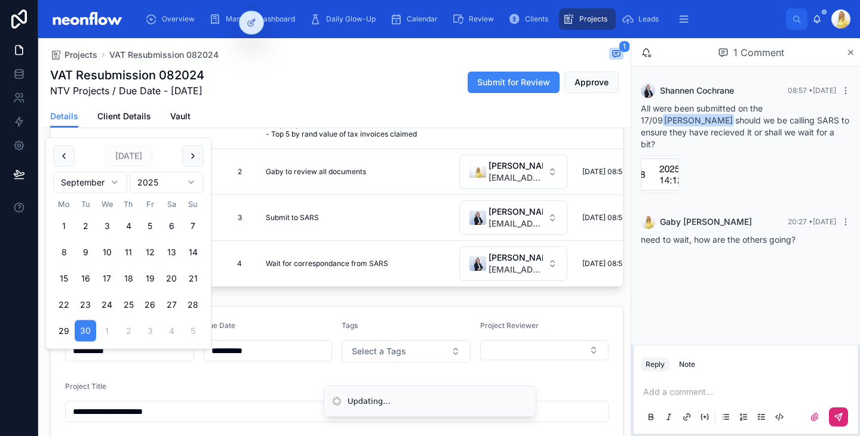
drag, startPoint x: 131, startPoint y: 361, endPoint x: 51, endPoint y: 356, distance: 80.8
click at [51, 356] on form "**********" at bounding box center [337, 439] width 572 height 265
click at [64, 228] on button "1" at bounding box center [63, 226] width 21 height 21
type input "**********"
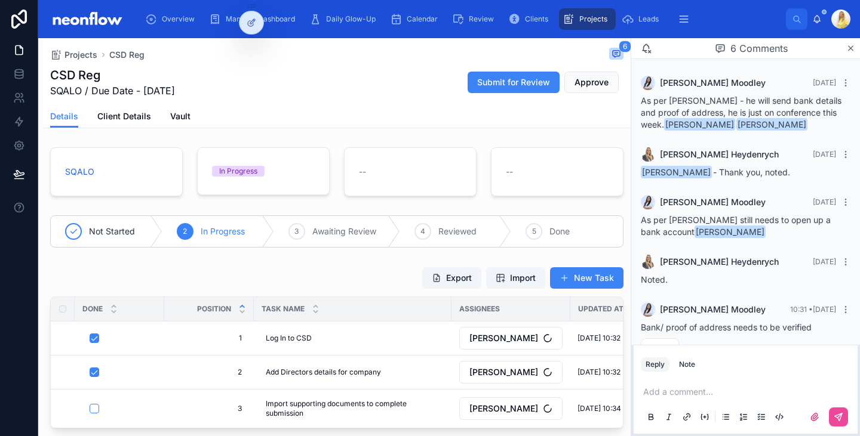
scroll to position [161, 0]
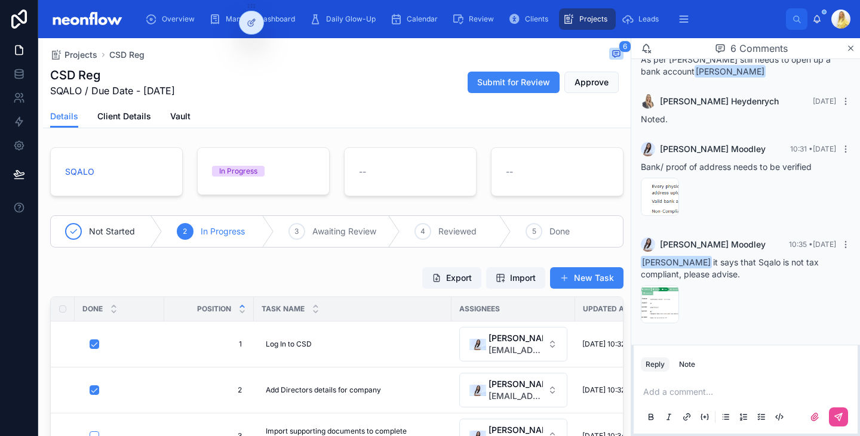
click at [682, 386] on div "Add a comment..." at bounding box center [746, 404] width 210 height 50
click at [681, 389] on p at bounding box center [748, 392] width 210 height 12
click at [836, 395] on p "**********" at bounding box center [748, 392] width 210 height 12
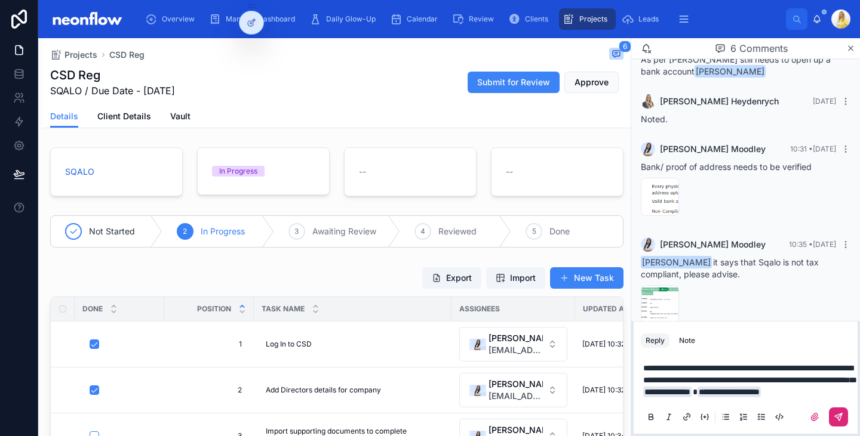
click at [844, 419] on button at bounding box center [838, 417] width 19 height 19
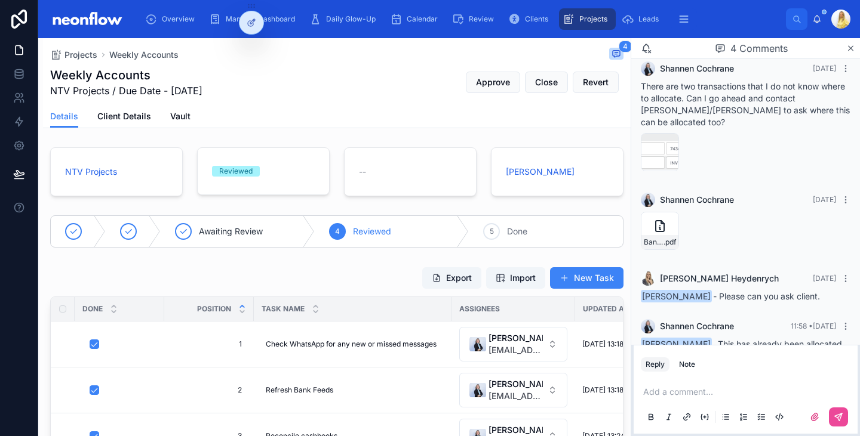
scroll to position [6, 0]
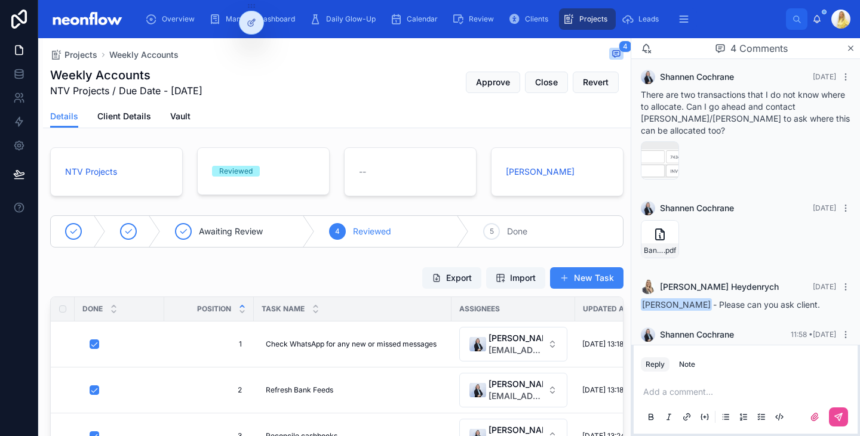
click at [671, 213] on span "[PERSON_NAME]" at bounding box center [697, 208] width 74 height 12
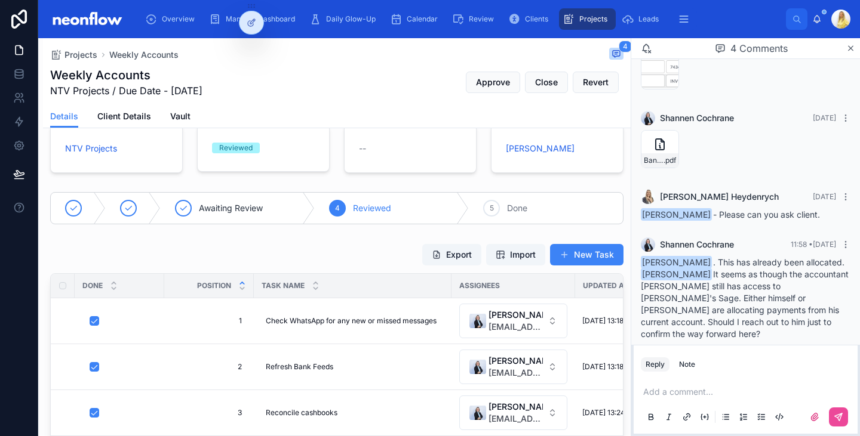
scroll to position [0, 0]
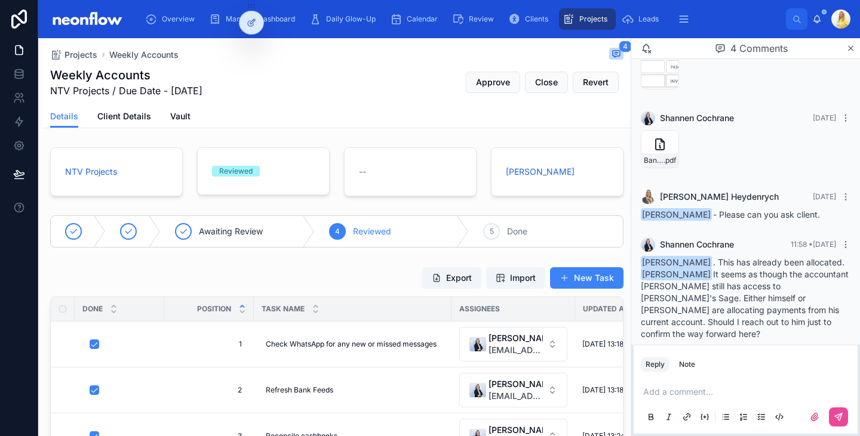
click at [784, 390] on p at bounding box center [748, 392] width 210 height 12
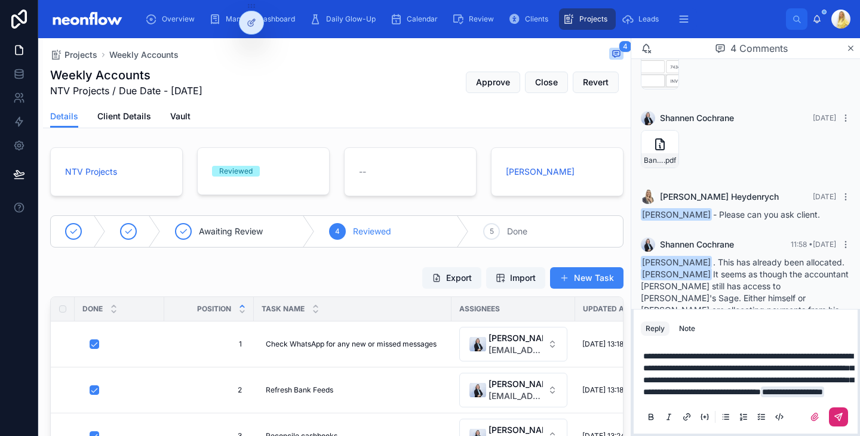
click at [842, 416] on icon at bounding box center [838, 418] width 10 height 10
